Goal: Information Seeking & Learning: Learn about a topic

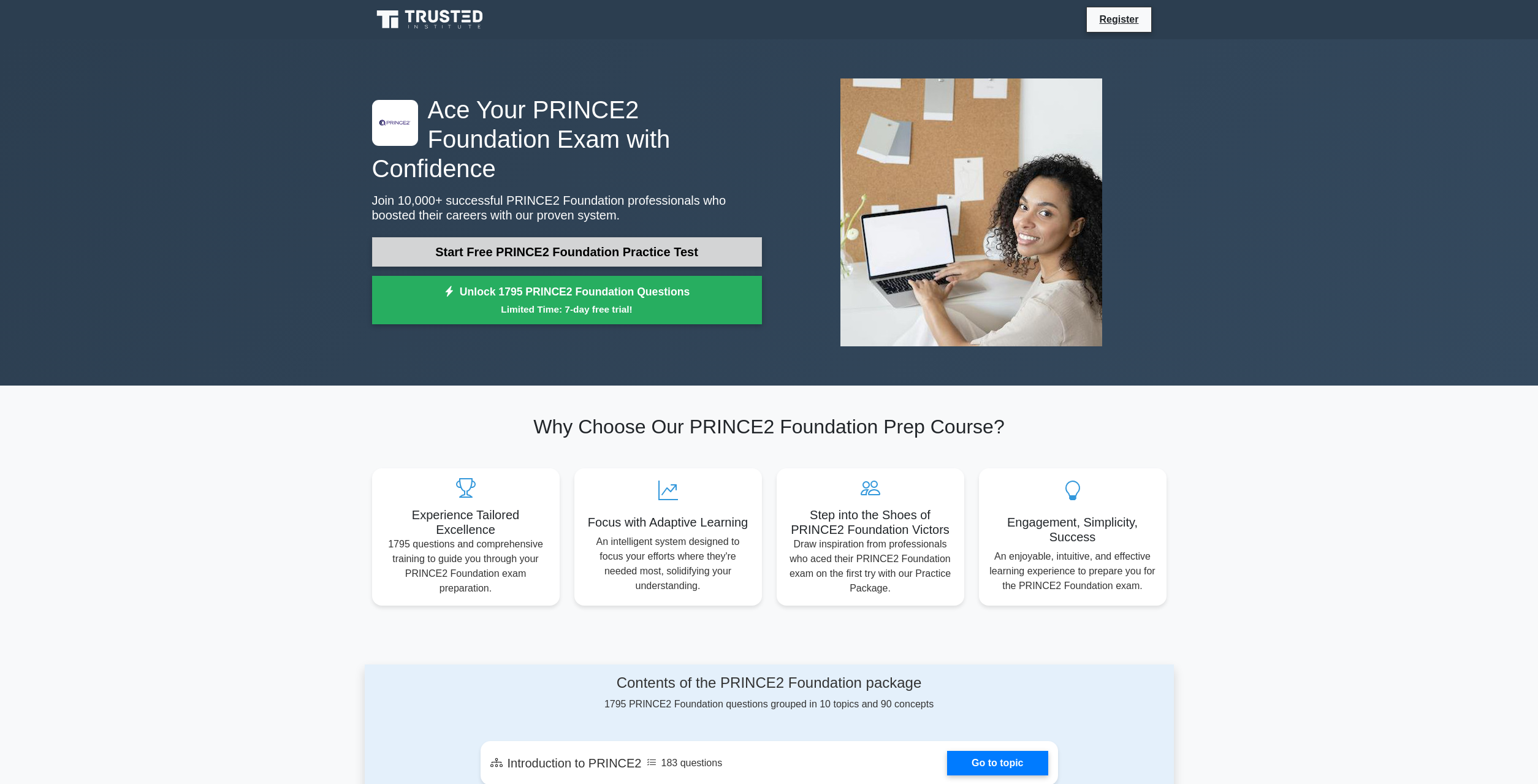
click at [616, 237] on link "Start Free PRINCE2 Foundation Practice Test" at bounding box center [567, 252] width 390 height 29
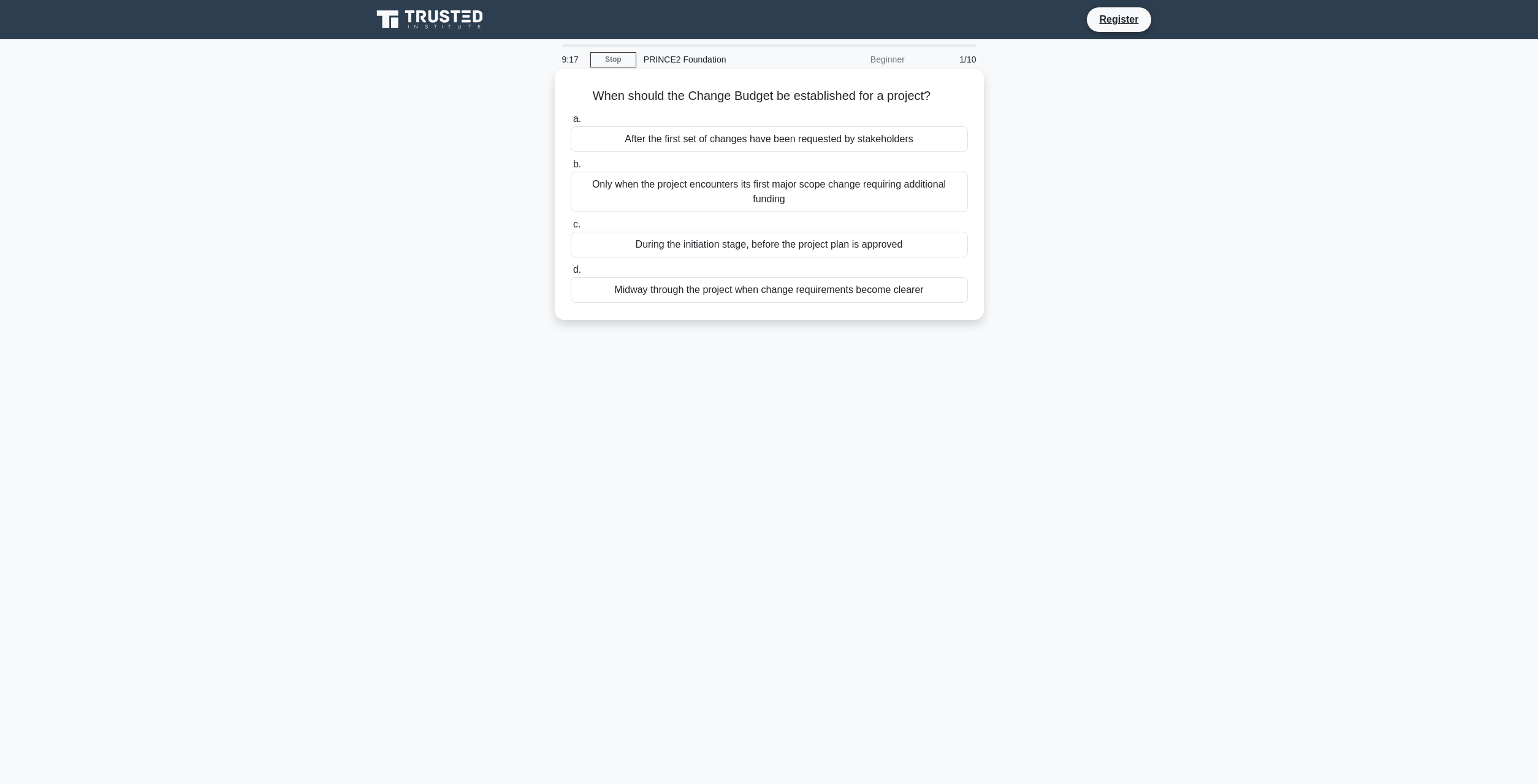
click at [805, 144] on div "After the first set of changes have been requested by stakeholders" at bounding box center [770, 139] width 397 height 26
click at [571, 123] on input "a. After the first set of changes have been requested by stakeholders" at bounding box center [571, 119] width 0 height 8
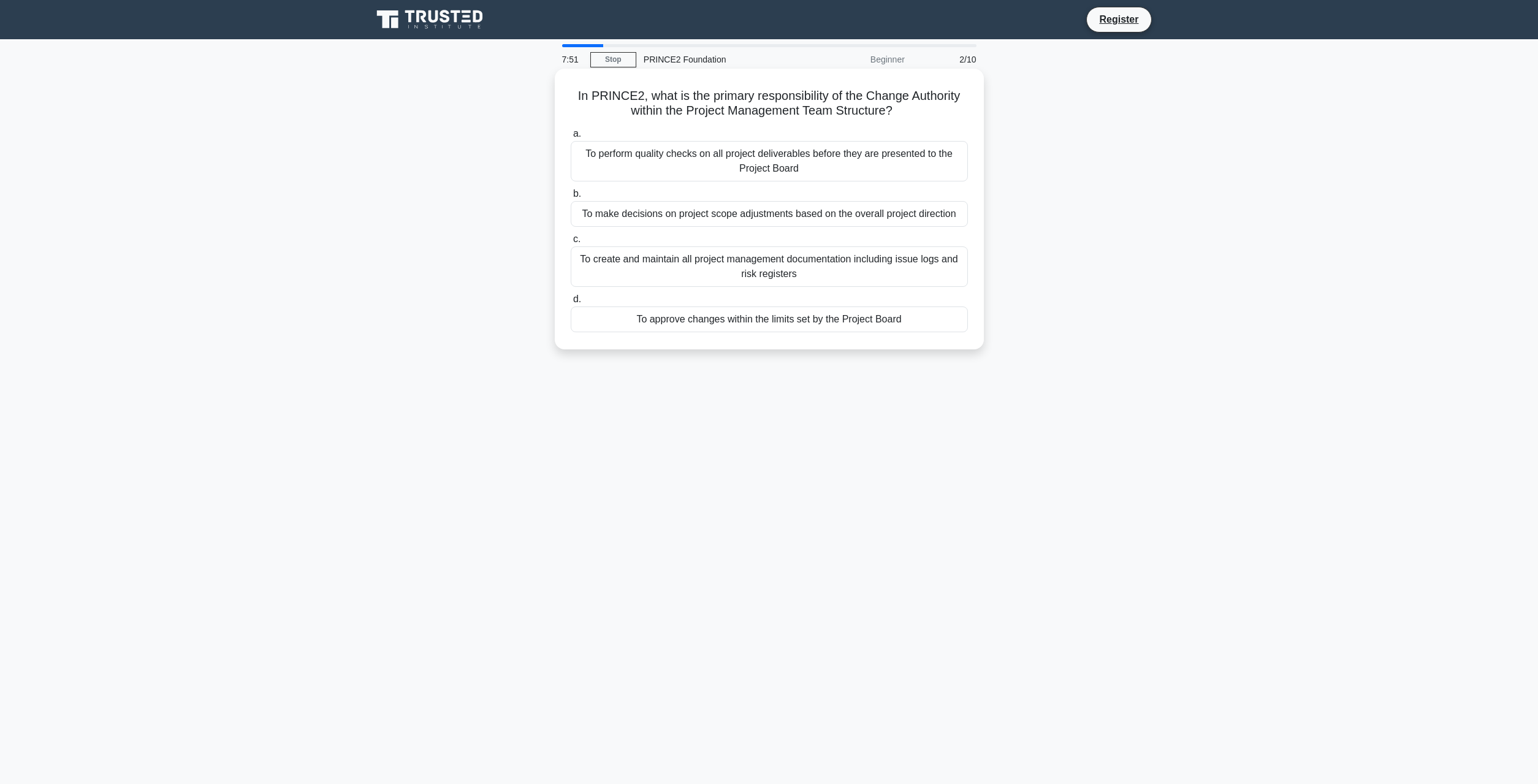
click at [762, 319] on div "To approve changes within the limits set by the Project Board" at bounding box center [770, 319] width 397 height 26
click at [571, 304] on input "d. To approve changes within the limits set by the Project Board" at bounding box center [571, 299] width 0 height 8
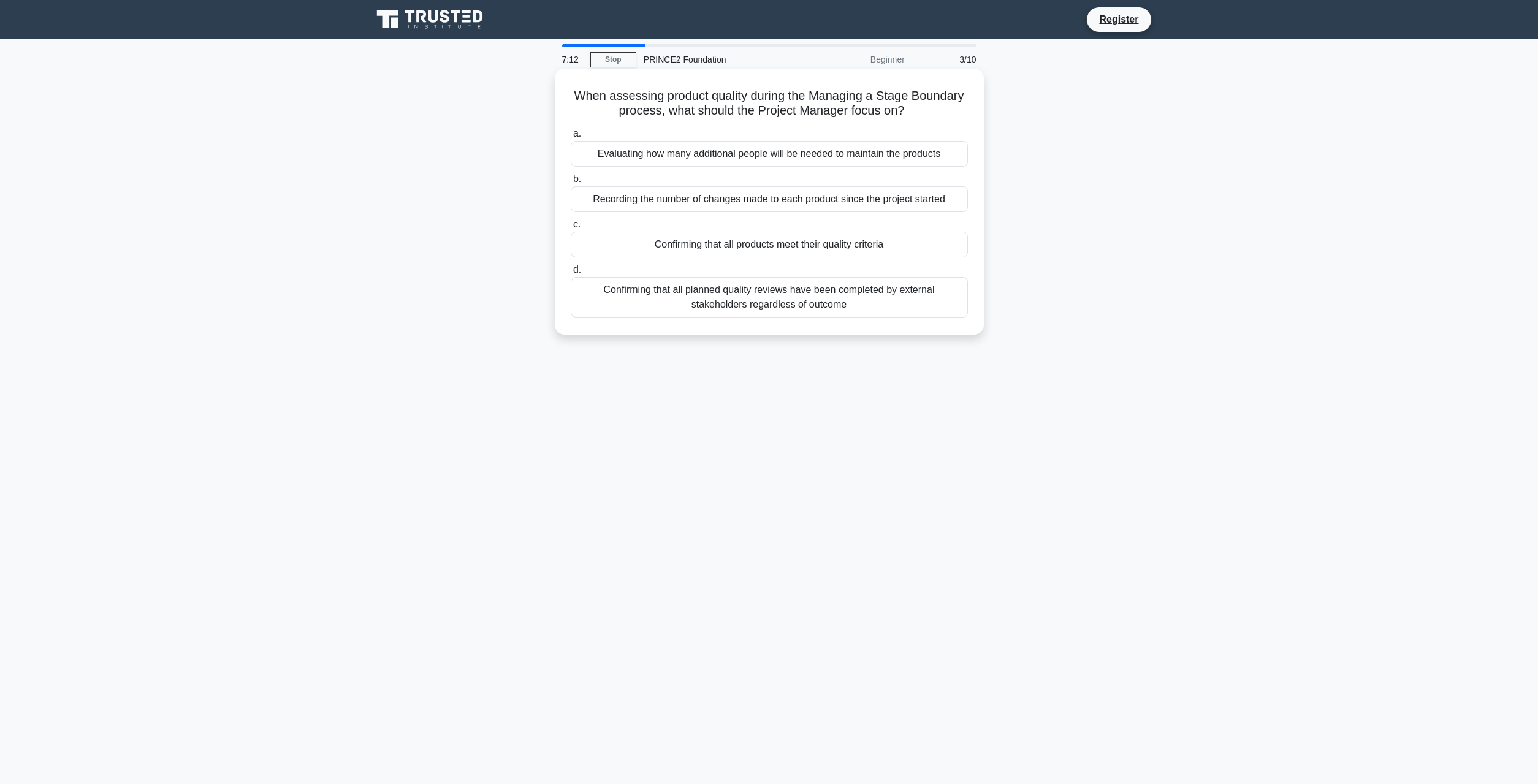
click at [895, 245] on div "Confirming that all products meet their quality criteria" at bounding box center [770, 244] width 397 height 26
click at [571, 229] on input "c. Confirming that all products meet their quality criteria" at bounding box center [571, 224] width 0 height 8
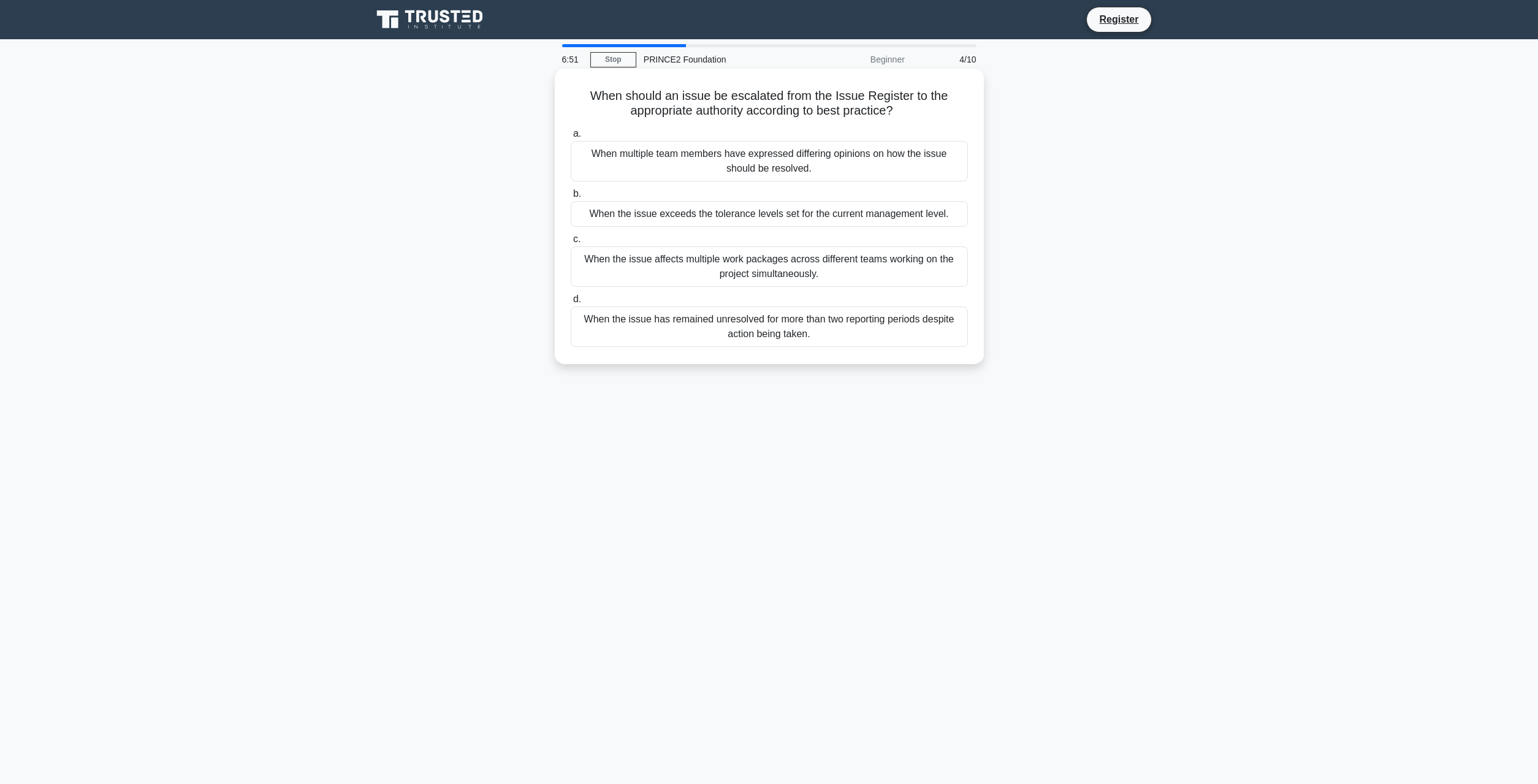
click at [834, 212] on div "When the issue exceeds the tolerance levels set for the current management leve…" at bounding box center [770, 214] width 397 height 26
click at [571, 198] on input "b. When the issue exceeds the tolerance levels set for the current management l…" at bounding box center [571, 194] width 0 height 8
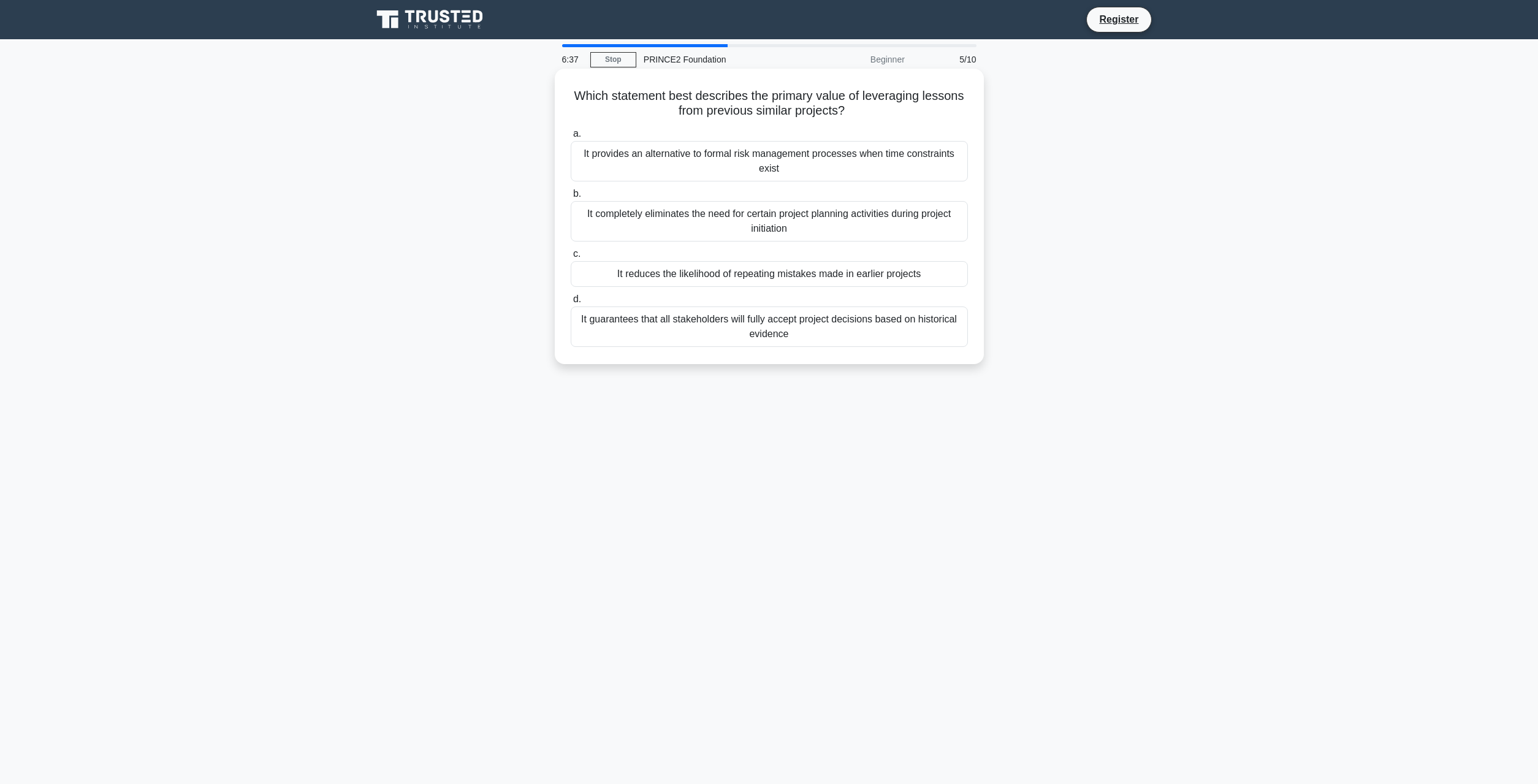
click at [811, 276] on div "It reduces the likelihood of repeating mistakes made in earlier projects" at bounding box center [770, 274] width 397 height 26
click at [571, 258] on input "c. It reduces the likelihood of repeating mistakes made in earlier projects" at bounding box center [571, 254] width 0 height 8
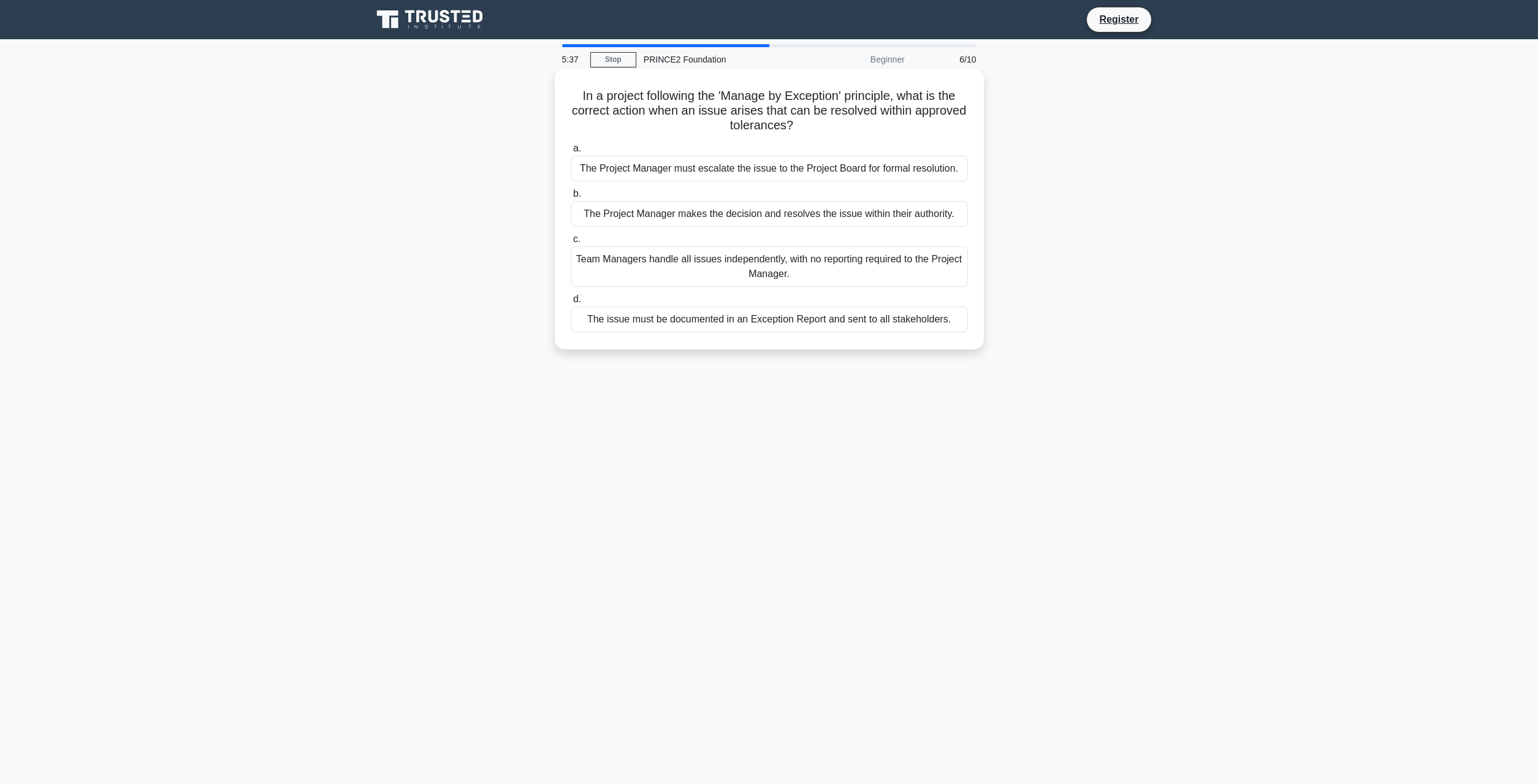
click at [815, 219] on div "The Project Manager makes the decision and resolves the issue within their auth…" at bounding box center [770, 214] width 397 height 26
click at [571, 198] on input "b. The Project Manager makes the decision and resolves the issue within their a…" at bounding box center [571, 194] width 0 height 8
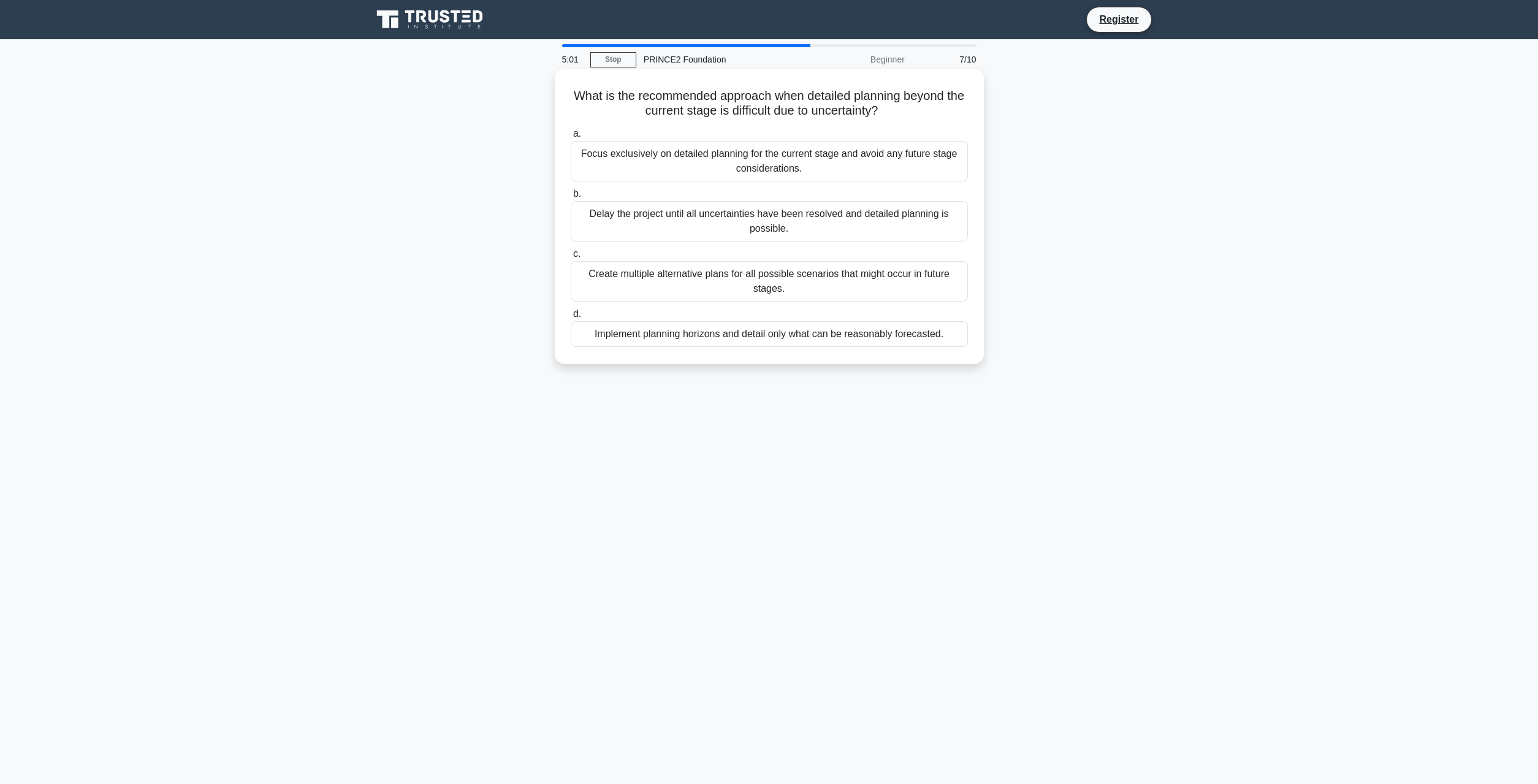
click at [762, 341] on div "Implement planning horizons and detail only what can be reasonably forecasted." at bounding box center [770, 334] width 397 height 26
click at [571, 318] on input "d. Implement planning horizons and detail only what can be reasonably forecaste…" at bounding box center [571, 314] width 0 height 8
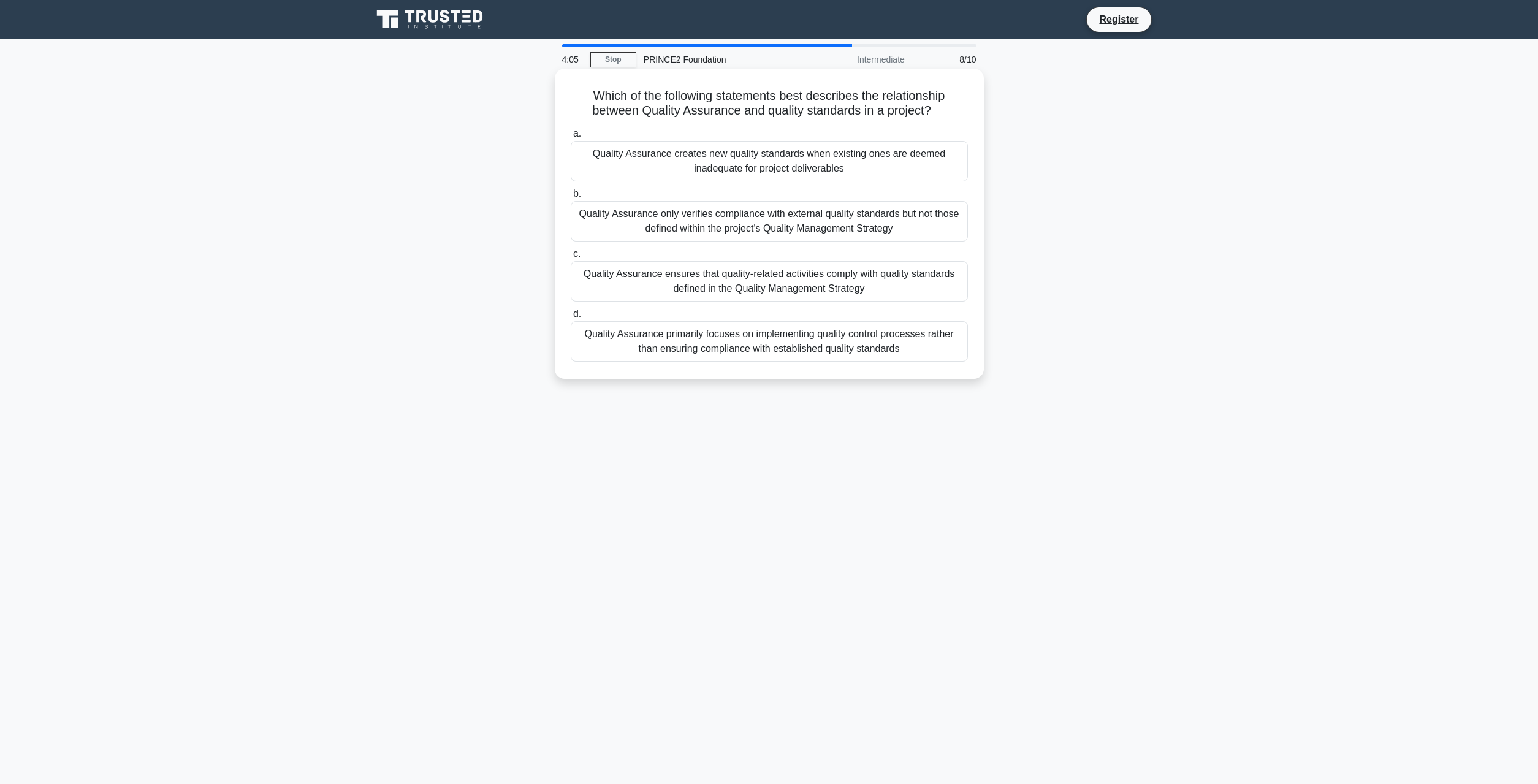
click at [889, 285] on div "Quality Assurance ensures that quality-related activities comply with quality s…" at bounding box center [770, 281] width 397 height 41
click at [571, 258] on input "c. Quality Assurance ensures that quality-related activities comply with qualit…" at bounding box center [571, 254] width 0 height 8
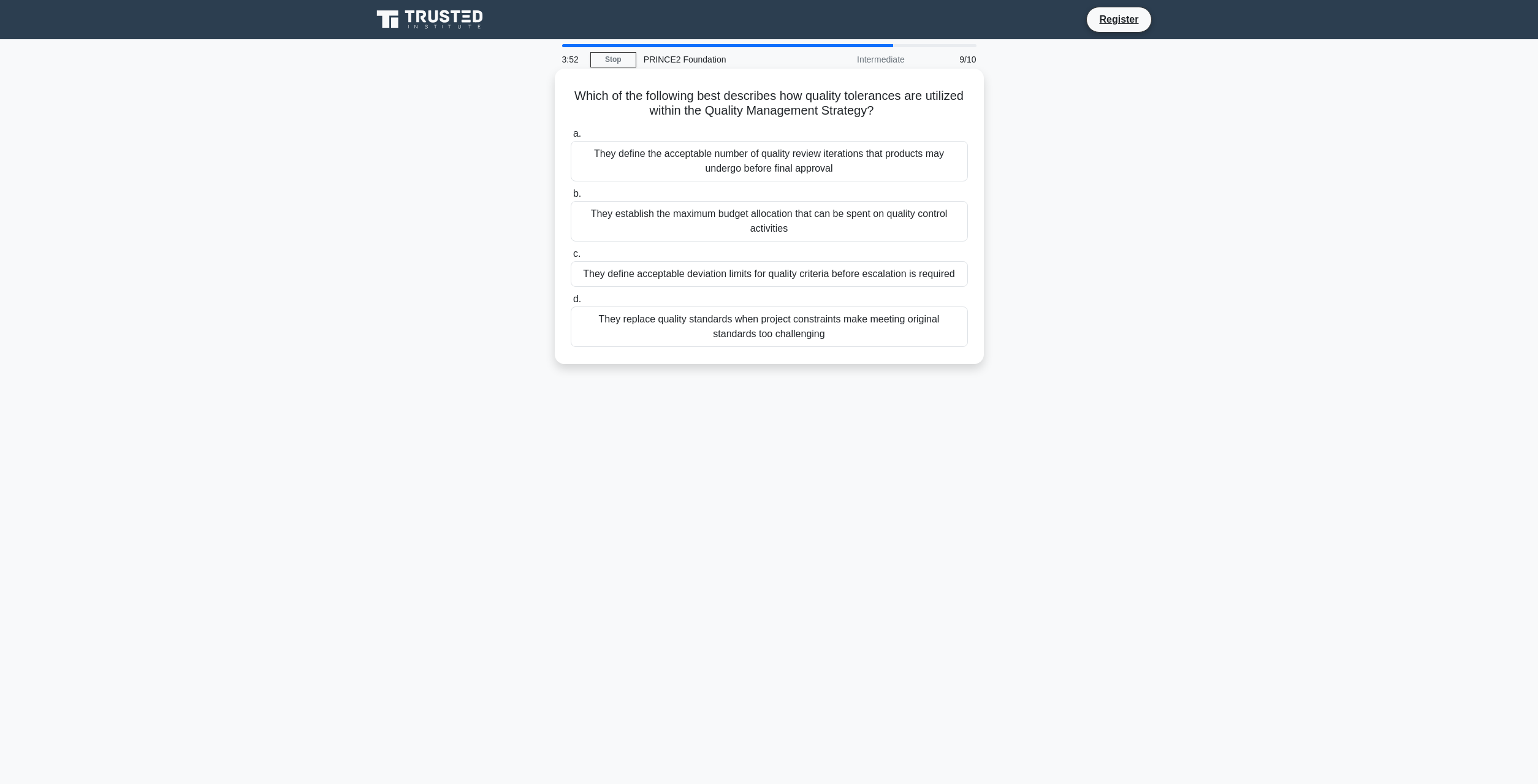
drag, startPoint x: 748, startPoint y: 94, endPoint x: 935, endPoint y: 106, distance: 187.4
click at [935, 106] on h5 "Which of the following best describes how quality tolerances are utilized withi…" at bounding box center [770, 103] width 400 height 31
click at [852, 277] on div "They define acceptable deviation limits for quality criteria before escalation …" at bounding box center [770, 274] width 397 height 26
click at [571, 258] on input "c. They define acceptable deviation limits for quality criteria before escalati…" at bounding box center [571, 254] width 0 height 8
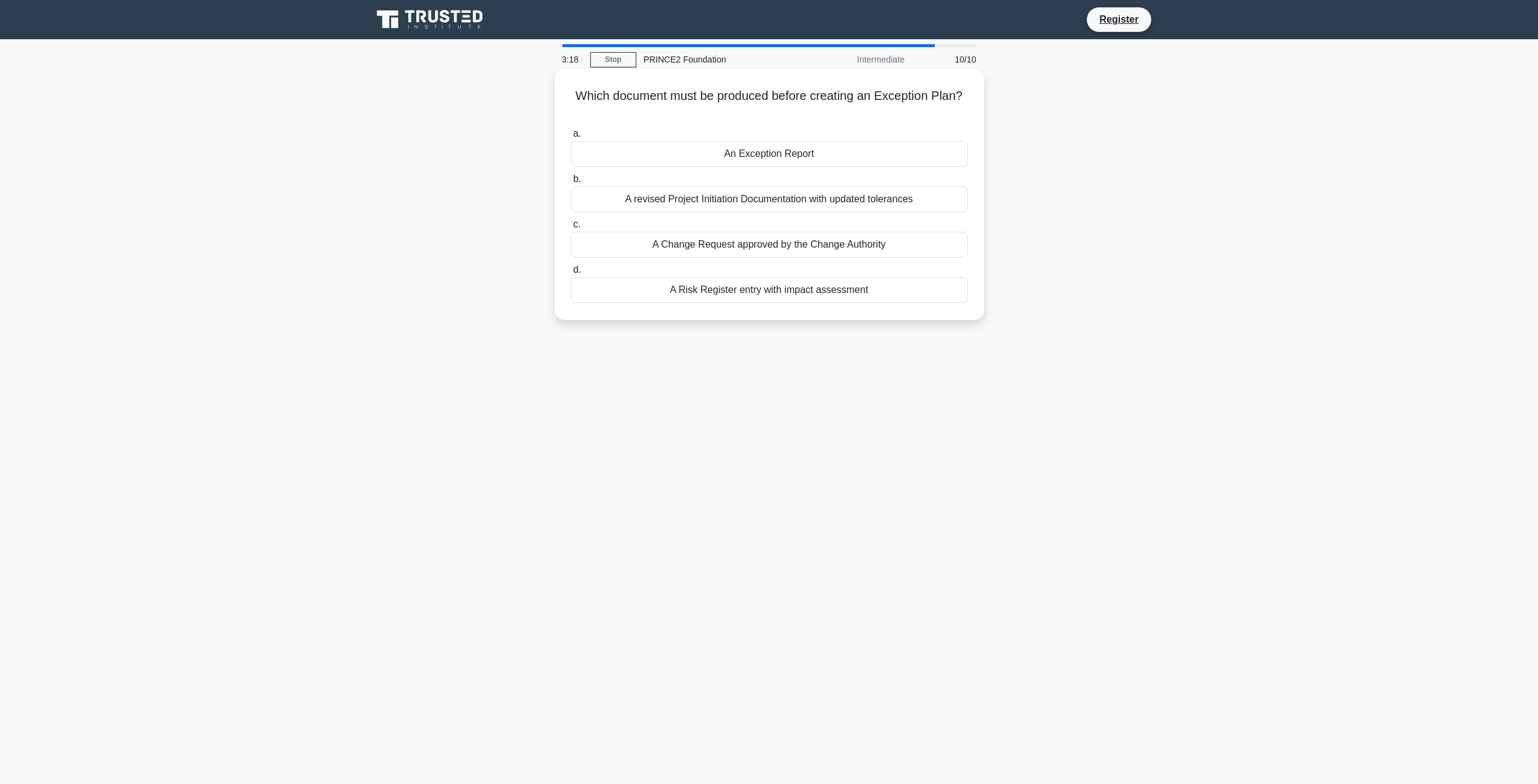
click at [804, 155] on div "An Exception Report" at bounding box center [770, 153] width 397 height 26
click at [571, 138] on input "a. An Exception Report" at bounding box center [571, 134] width 0 height 8
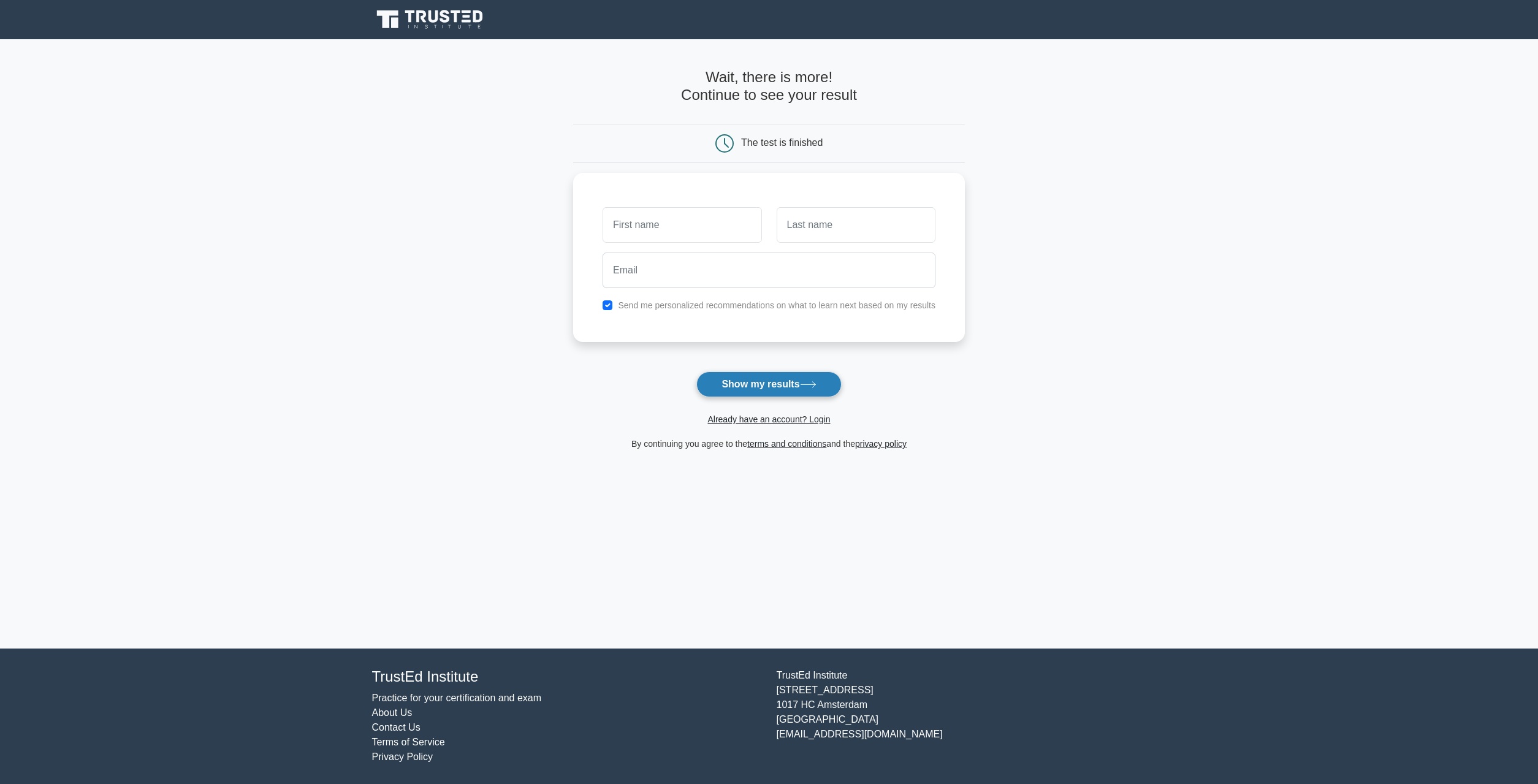
click at [790, 388] on button "Show my results" at bounding box center [768, 384] width 145 height 26
click at [999, 244] on main "Wait, there is more! Continue to see your result The test is finished and the" at bounding box center [769, 344] width 1538 height 609
click at [608, 303] on input "checkbox" at bounding box center [607, 302] width 10 height 10
checkbox input "false"
click at [656, 227] on input "text" at bounding box center [682, 222] width 159 height 36
